Goal: Register for event/course

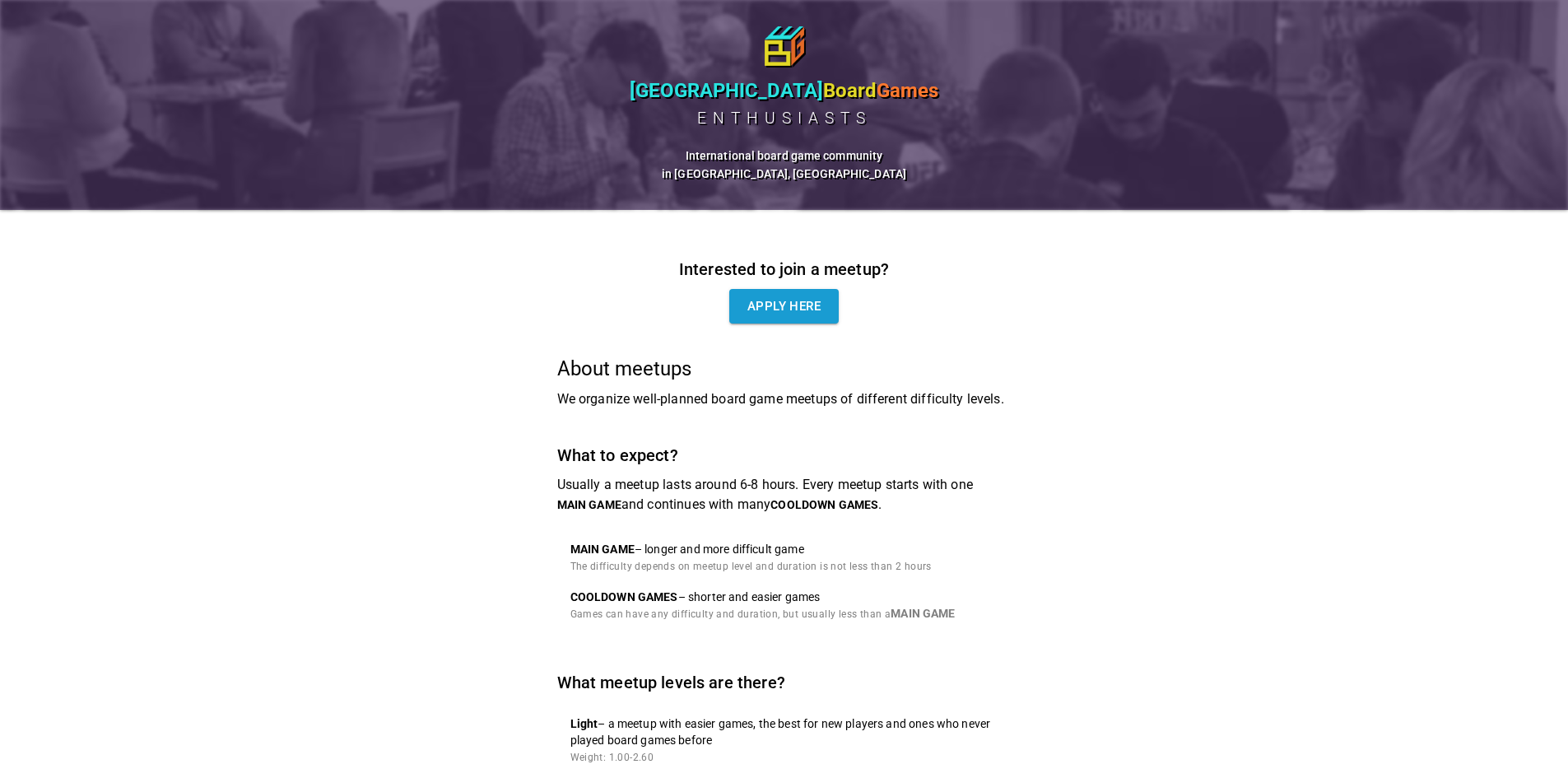
click at [740, 291] on div "Interested to join a meetup? Apply here" at bounding box center [784, 289] width 455 height 67
click at [808, 318] on link "Apply here" at bounding box center [784, 306] width 110 height 35
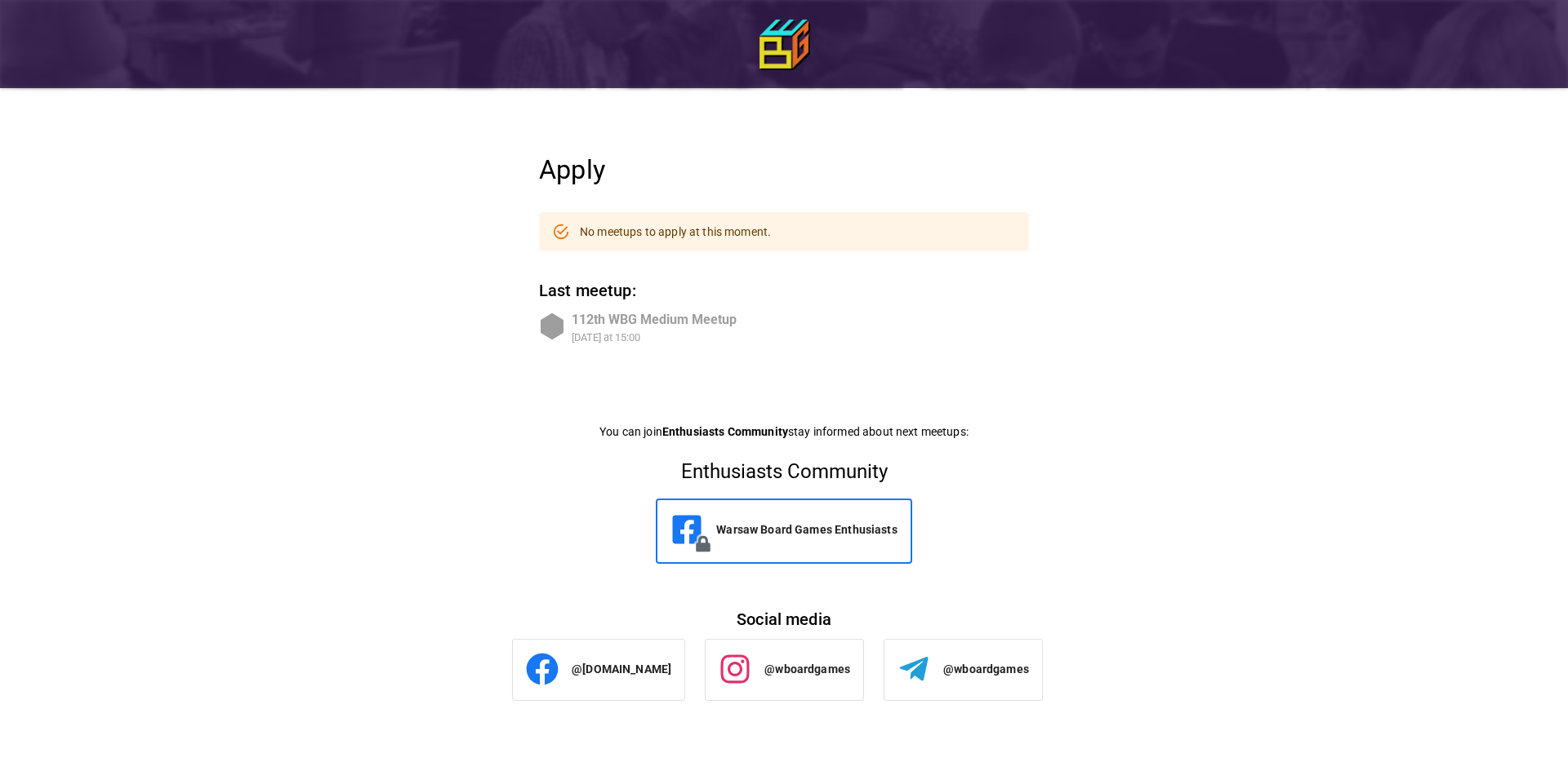
click at [662, 317] on div "112th WBG Medium Meetup" at bounding box center [654, 320] width 165 height 19
click at [661, 328] on div "112th WBG Medium Meetup" at bounding box center [654, 320] width 165 height 19
click at [810, 498] on div "Warsaw Board Games Enthusiasts" at bounding box center [784, 531] width 257 height 66
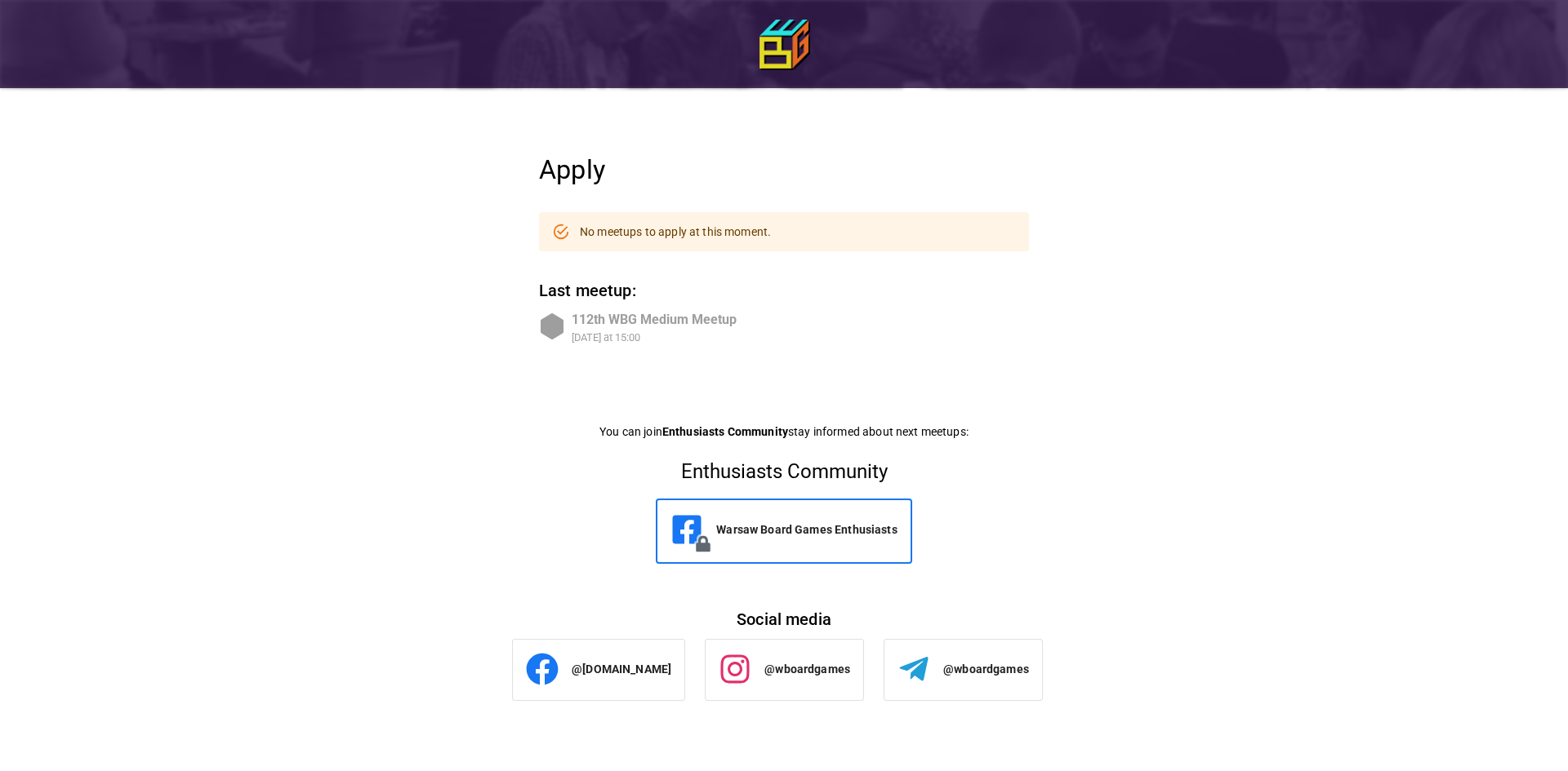
click at [806, 518] on div "Warsaw Board Games Enthusiasts" at bounding box center [783, 530] width 227 height 33
